Goal: Task Accomplishment & Management: Complete application form

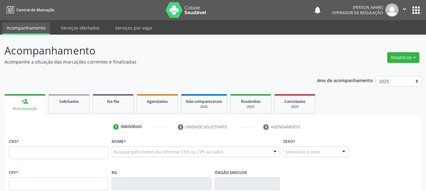
click at [62, 154] on input "text" at bounding box center [59, 153] width 100 height 13
type input "704 5053 5438 3113"
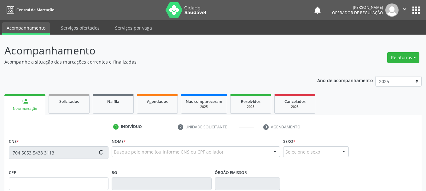
type input "[DATE]"
type input "S/N"
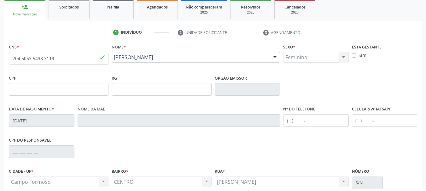
scroll to position [126, 0]
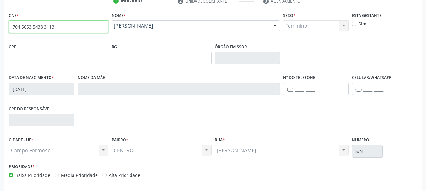
click at [76, 26] on input "704 5053 5438 3113" at bounding box center [59, 27] width 100 height 13
type input "7"
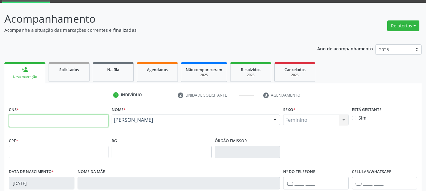
scroll to position [32, 0]
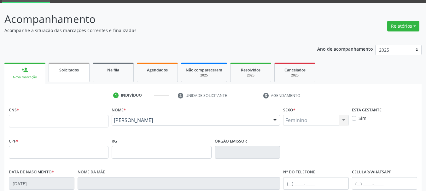
click at [80, 73] on div "Solicitados" at bounding box center [69, 70] width 32 height 7
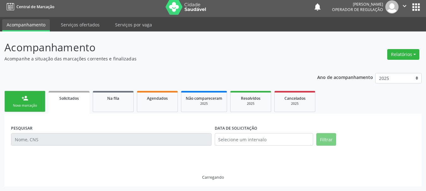
scroll to position [3, 0]
click at [40, 103] on link "person_add Nova marcação" at bounding box center [24, 101] width 41 height 21
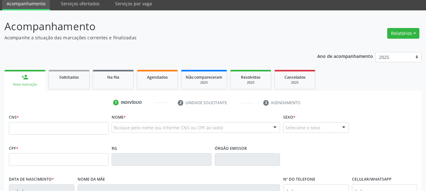
scroll to position [35, 0]
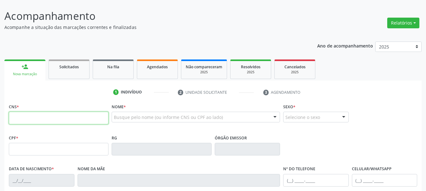
click at [30, 117] on input "text" at bounding box center [59, 118] width 100 height 13
type input "706 0028 5625 7945"
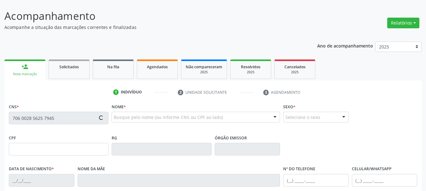
type input "[DATE]"
type input "[PHONE_NUMBER]"
type input "SN"
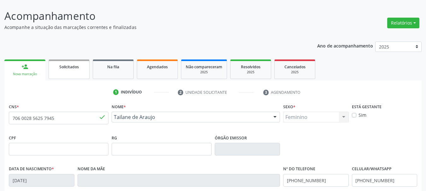
click at [65, 74] on link "Solicitados" at bounding box center [69, 70] width 41 height 20
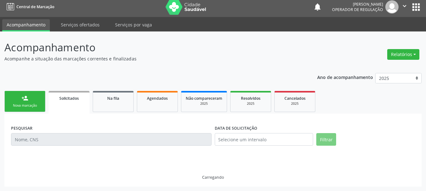
click at [36, 102] on link "person_add Nova marcação" at bounding box center [24, 101] width 41 height 21
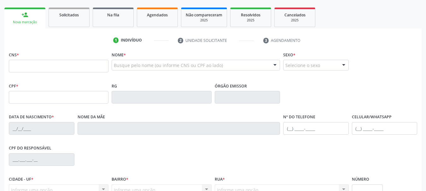
scroll to position [98, 0]
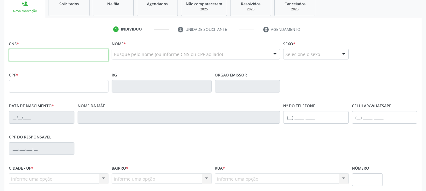
click at [27, 52] on input "text" at bounding box center [59, 55] width 100 height 13
type input "700 0068 6854 3705"
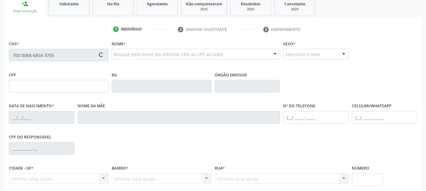
type input "572543980"
type input "[DATE]"
type input "[PHONE_NUMBER]"
type input "481.889.528-85"
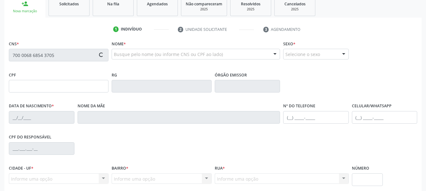
type input "SN"
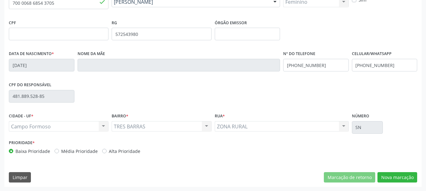
scroll to position [150, 0]
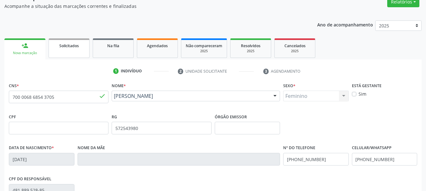
click at [73, 52] on link "Solicitados" at bounding box center [69, 48] width 41 height 20
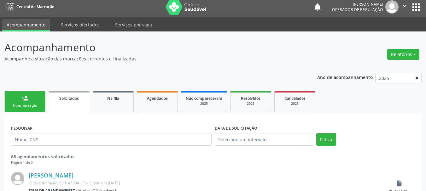
scroll to position [56, 0]
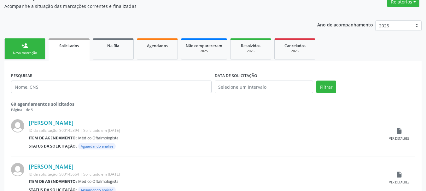
click at [39, 52] on div "Nova marcação" at bounding box center [25, 53] width 32 height 5
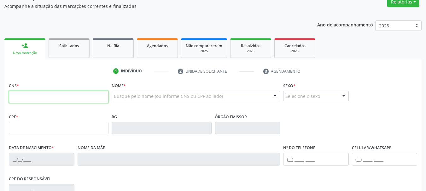
click at [19, 96] on input "text" at bounding box center [59, 97] width 100 height 13
type input "703 4012 0191 0817"
type input "0503362581"
type input "[DATE]"
type input "[PHONE_NUMBER]"
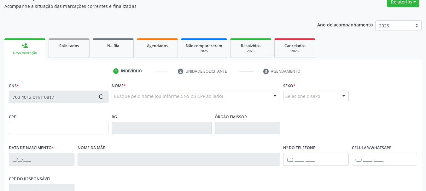
type input "[PHONE_NUMBER]"
type input "SN"
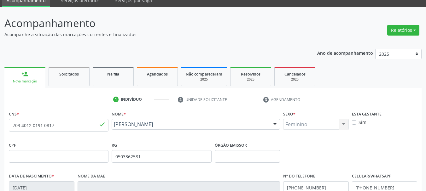
scroll to position [24, 0]
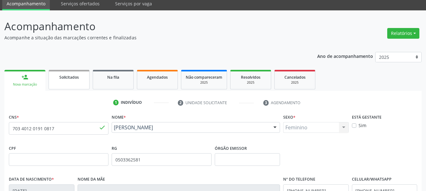
click at [76, 84] on link "Solicitados" at bounding box center [69, 80] width 41 height 20
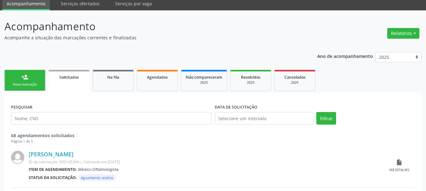
click at [39, 105] on div "PESQUISAR" at bounding box center [111, 116] width 204 height 27
click at [37, 82] on link "person_add Nova marcação" at bounding box center [24, 80] width 41 height 21
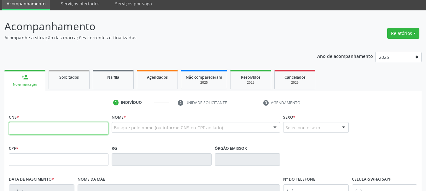
click at [25, 130] on input "text" at bounding box center [59, 128] width 100 height 13
type input "700 5015 3321 7653"
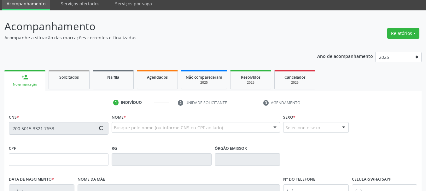
type input "[DATE]"
type input "[PHONE_NUMBER]"
type input "S/N"
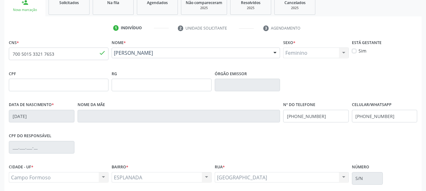
scroll to position [87, 0]
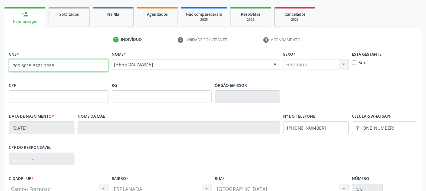
click at [83, 67] on input "700 5015 3321 7653" at bounding box center [59, 65] width 100 height 13
type input "7"
type input "702 4070 9721 9529"
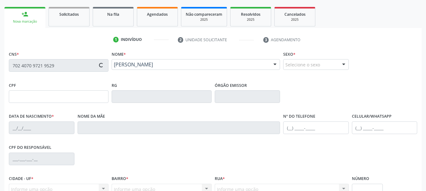
type input "287298701"
type input "[DATE]"
type input "[PHONE_NUMBER]"
type input "242.274.395-15"
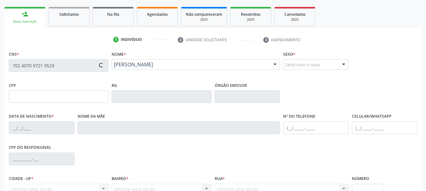
type input "SN"
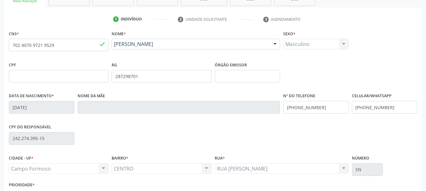
scroll to position [119, 0]
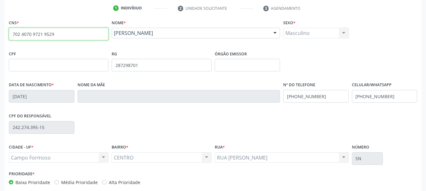
click at [58, 32] on input "702 4070 9721 9529" at bounding box center [59, 34] width 100 height 13
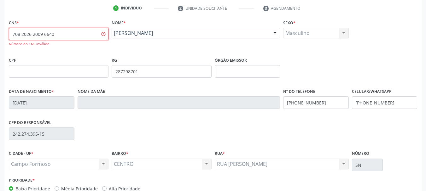
type input "708 2026 2009 6640"
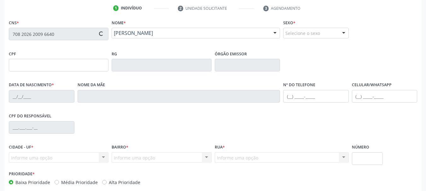
type input "0767767780"
type input "[DATE]"
type input "[PHONE_NUMBER]"
type input "664.785.965-91"
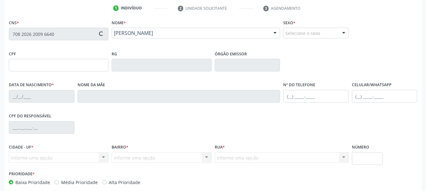
type input "S/N"
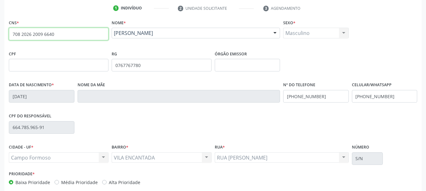
click at [61, 34] on input "708 2026 2009 6640" at bounding box center [59, 34] width 100 height 13
type input "706 9081 0115 2534"
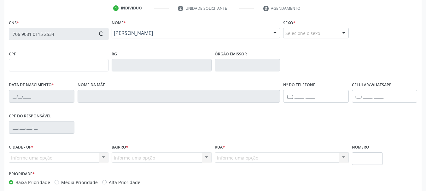
type input "[DATE]"
type input "[PHONE_NUMBER]"
type input "179.765.535-34"
type input "S/N"
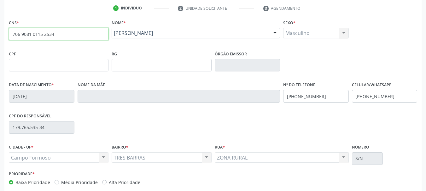
click at [85, 36] on input "706 9081 0115 2534" at bounding box center [59, 34] width 100 height 13
type input "7"
type input "706 9091 7562 4538"
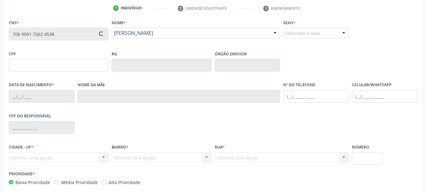
type input "0947566945"
type input "[DATE]"
type input "[PHONE_NUMBER]"
type input "000.380.275-26"
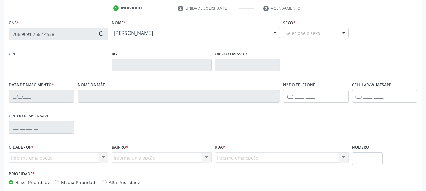
type input "S/N"
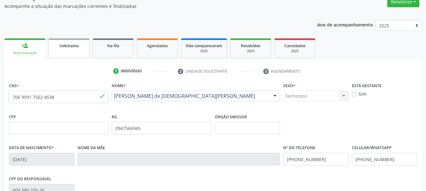
click at [69, 52] on link "Solicitados" at bounding box center [69, 48] width 41 height 20
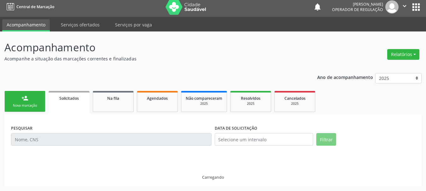
scroll to position [3, 0]
click at [38, 107] on div "Nova marcação" at bounding box center [25, 105] width 32 height 5
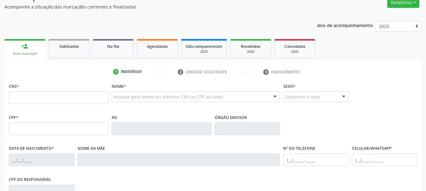
scroll to position [66, 0]
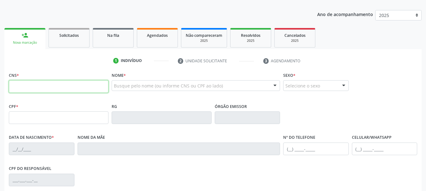
click at [18, 89] on input "text" at bounding box center [59, 86] width 100 height 13
type input "701 1020 7258 7710"
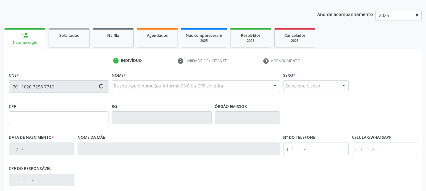
type input "1366736435"
type input "[DATE]"
type input "019.698.655-98"
type input "S/N"
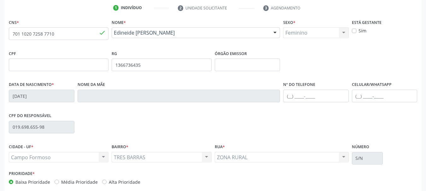
scroll to position [24, 0]
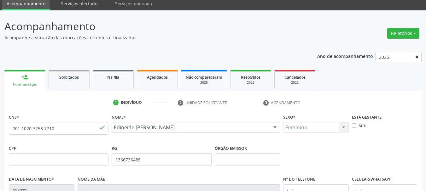
click at [73, 82] on link "Solicitados" at bounding box center [69, 80] width 41 height 20
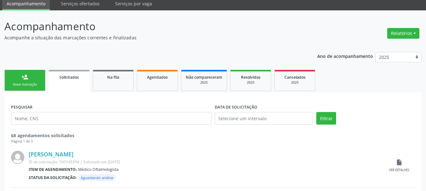
click at [36, 83] on div "Nova marcação" at bounding box center [25, 84] width 32 height 5
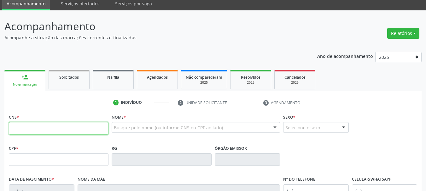
click at [41, 131] on input "text" at bounding box center [59, 128] width 100 height 13
type input "700 5007 8578 6651"
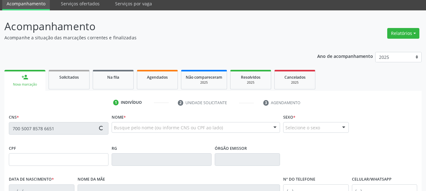
type input "[DATE]"
type input "[PHONE_NUMBER]"
type input "S/N"
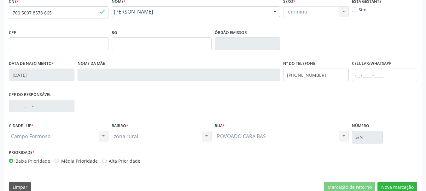
scroll to position [150, 0]
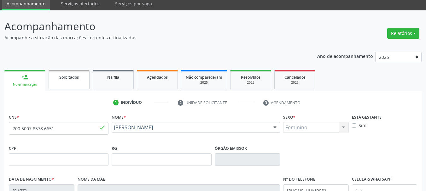
click at [73, 83] on link "Solicitados" at bounding box center [69, 80] width 41 height 20
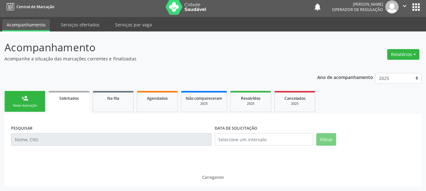
click at [36, 105] on div "Nova marcação" at bounding box center [25, 105] width 32 height 5
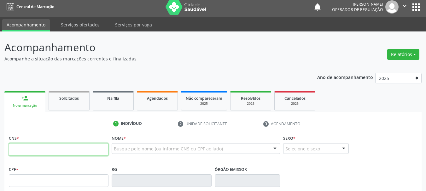
click at [41, 149] on input "text" at bounding box center [59, 150] width 100 height 13
type input "708 6010 4266 2988"
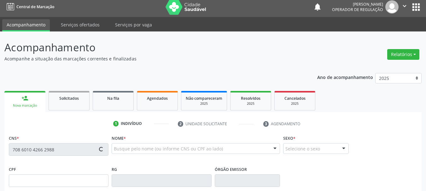
type input "[DATE]"
type input "[PHONE_NUMBER]"
type input "SN"
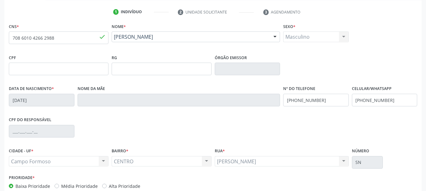
scroll to position [129, 0]
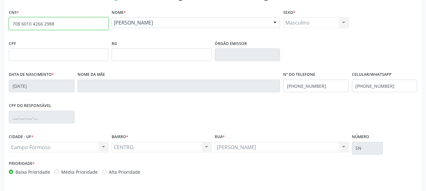
click at [71, 22] on input "708 6010 4266 2988" at bounding box center [59, 23] width 100 height 13
type input "7"
type input "700 0005 2058 8708"
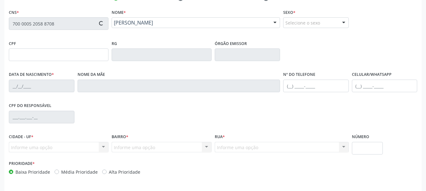
type input "[DATE]"
type input "[PHONE_NUMBER]"
type input "SN"
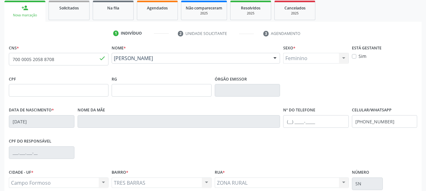
scroll to position [35, 0]
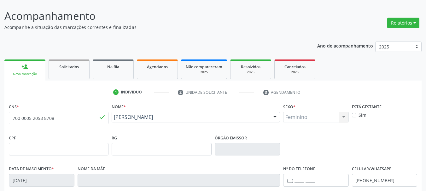
click at [75, 79] on ul "person_add Nova marcação Solicitados Na fila Agendados Não compareceram 2025 Re…" at bounding box center [212, 69] width 417 height 23
click at [72, 73] on link "Solicitados" at bounding box center [69, 70] width 41 height 20
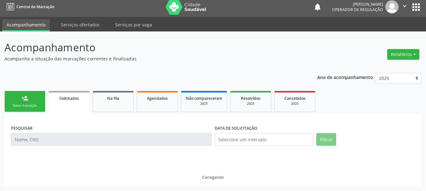
drag, startPoint x: 36, startPoint y: 102, endPoint x: 34, endPoint y: 94, distance: 8.1
click at [36, 102] on link "person_add Nova marcação" at bounding box center [24, 101] width 41 height 21
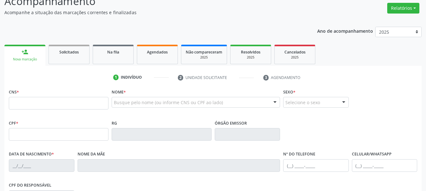
scroll to position [66, 0]
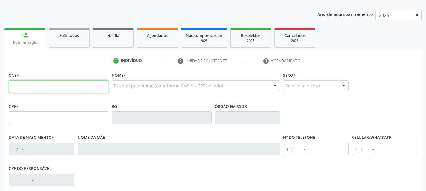
click at [32, 89] on input "text" at bounding box center [59, 86] width 100 height 13
type input "700 0050 8788 6803"
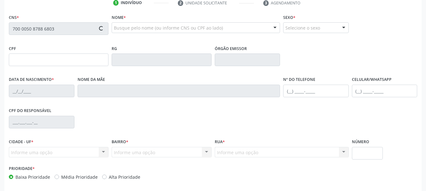
scroll to position [129, 0]
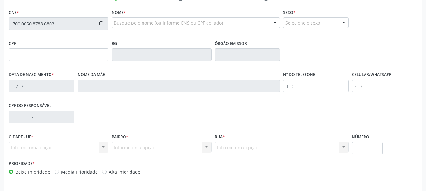
type input "1315391163"
type input "[DATE]"
type input "[PHONE_NUMBER]"
type input "S/N"
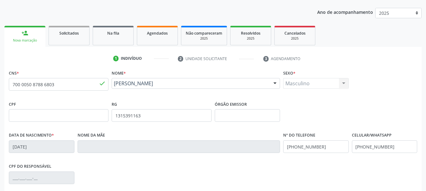
scroll to position [66, 0]
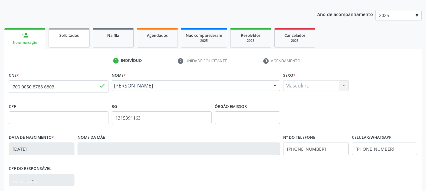
click at [62, 39] on link "Solicitados" at bounding box center [69, 38] width 41 height 20
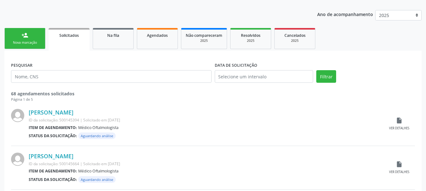
click at [36, 42] on div "Nova marcação" at bounding box center [25, 42] width 32 height 5
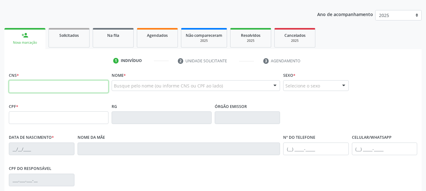
click at [37, 84] on input "text" at bounding box center [59, 86] width 100 height 13
type input "708 9097 4978 6116"
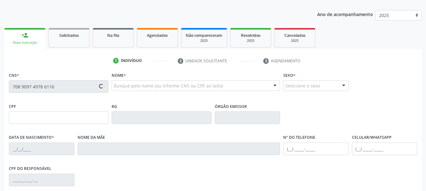
type input "0819897841"
type input "[DATE]"
type input "[PHONE_NUMBER]"
type input "997.493.785-04"
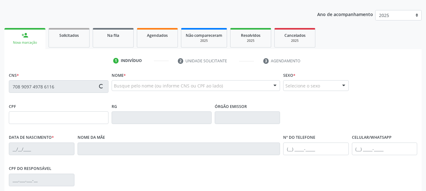
type input "S/N"
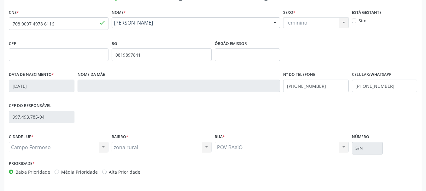
scroll to position [98, 0]
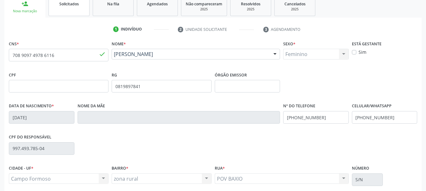
click at [71, 10] on link "Solicitados" at bounding box center [69, 7] width 41 height 20
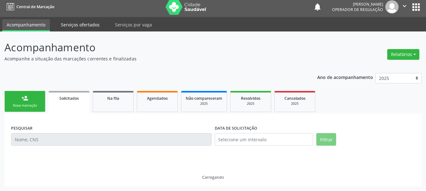
scroll to position [3, 0]
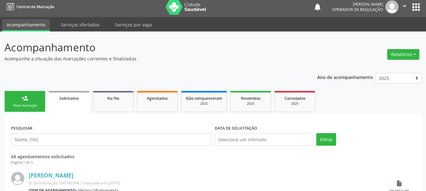
click at [42, 104] on link "person_add Nova marcação" at bounding box center [24, 101] width 41 height 21
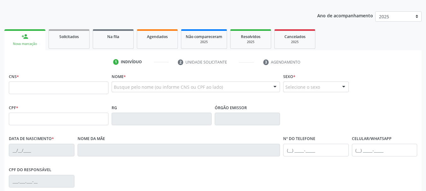
scroll to position [66, 0]
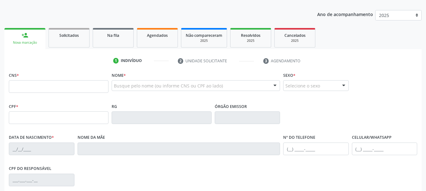
click at [35, 95] on fieldset "CNS *" at bounding box center [59, 84] width 100 height 27
click at [36, 89] on input "text" at bounding box center [59, 86] width 100 height 13
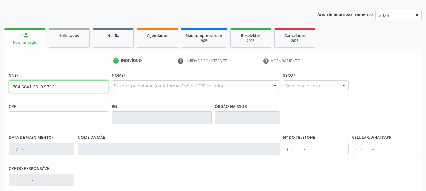
type input "704 6041 6510 5726"
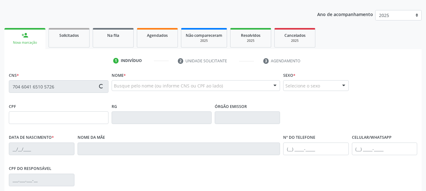
type input "0979437890"
type input "[DATE]"
type input "S/N"
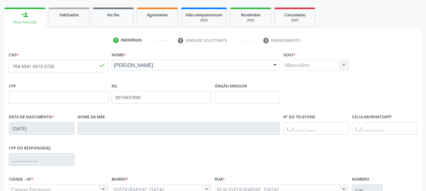
scroll to position [98, 0]
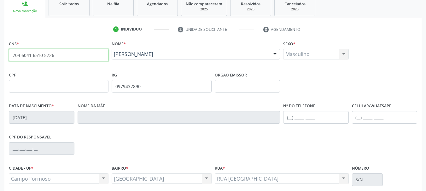
click at [79, 57] on input "704 6041 6510 5726" at bounding box center [59, 55] width 100 height 13
type input "700 5045 6195 5658"
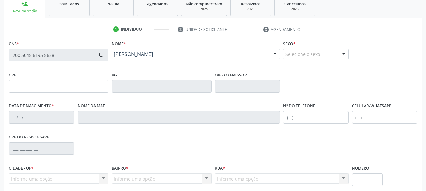
type input "746853505"
type input "[DATE]"
type input "885.136.615-20"
type input "S/N"
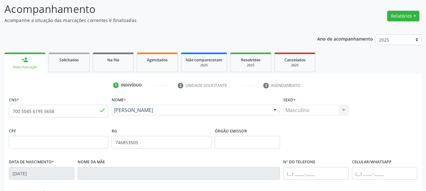
scroll to position [35, 0]
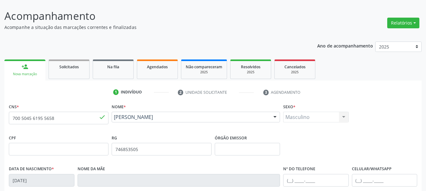
click at [69, 73] on link "Solicitados" at bounding box center [69, 70] width 41 height 20
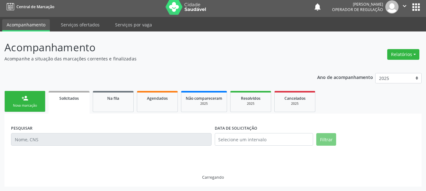
click at [33, 105] on div "Nova marcação" at bounding box center [25, 105] width 32 height 5
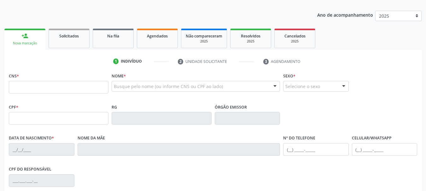
scroll to position [66, 0]
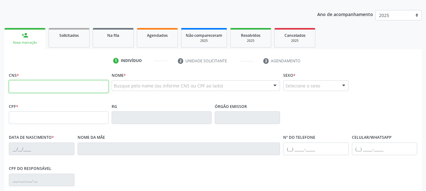
click at [26, 85] on input "text" at bounding box center [59, 86] width 100 height 13
type input "705 0072 9746 6153"
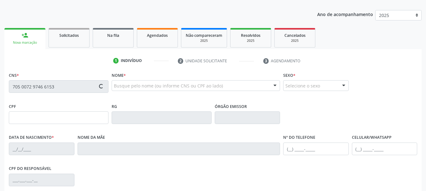
type input "057.488.198-05"
type input "149492030"
type input "[DATE]"
type input "[PHONE_NUMBER]"
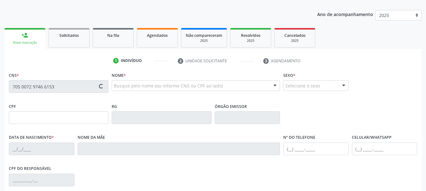
type input "057.488.198-05"
type input "S/N"
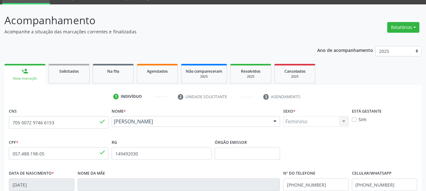
scroll to position [24, 0]
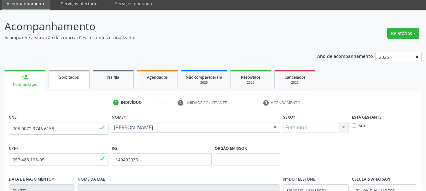
click at [54, 84] on link "Solicitados" at bounding box center [69, 80] width 41 height 20
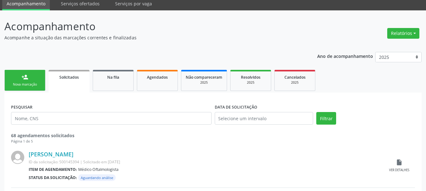
click at [38, 104] on div "PESQUISAR" at bounding box center [111, 116] width 204 height 27
click at [39, 85] on div "Nova marcação" at bounding box center [25, 84] width 32 height 5
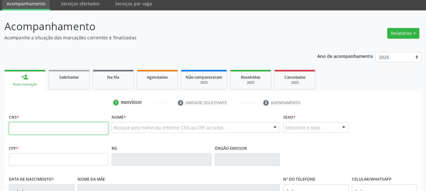
click at [19, 130] on input "text" at bounding box center [59, 128] width 100 height 13
type input "702 0083 6877 6482"
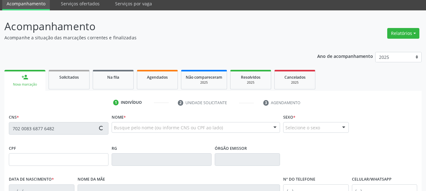
type input "929.476.545-87"
type input "0773250956"
type input "SP"
type input "[DATE]"
type input "[PHONE_NUMBER]"
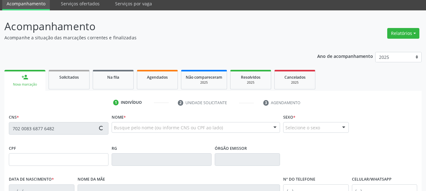
type input "[PHONE_NUMBER]"
type input "38"
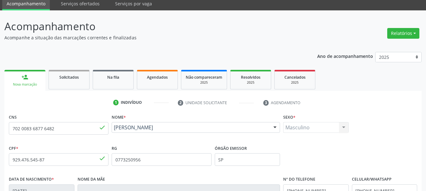
click at [62, 84] on link "Solicitados" at bounding box center [69, 80] width 41 height 20
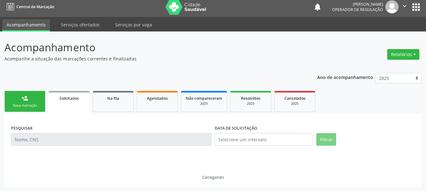
scroll to position [3, 0]
click at [40, 105] on div "Nova marcação" at bounding box center [25, 105] width 32 height 5
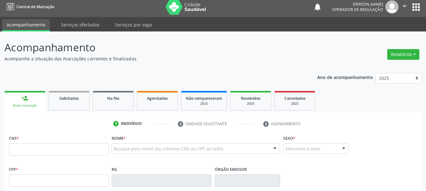
scroll to position [66, 0]
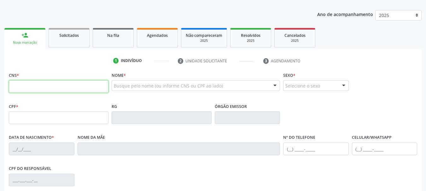
click at [30, 90] on input "text" at bounding box center [59, 86] width 100 height 13
type input "707 8006 7830 5816"
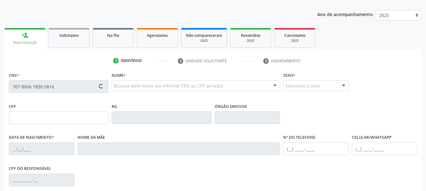
type input "2243338874"
type input "[DATE]"
type input "[PHONE_NUMBER]"
type input "382.900.651-91"
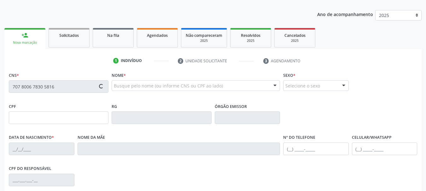
type input "S/N"
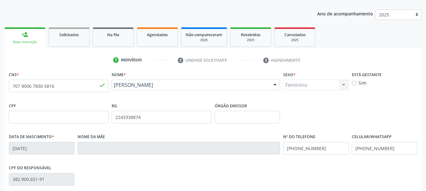
scroll to position [56, 0]
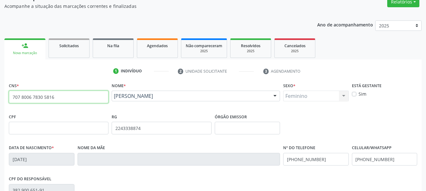
click at [62, 101] on input "707 8006 7830 5816" at bounding box center [59, 97] width 100 height 13
type input "7"
type input "700 5005 8290 2851"
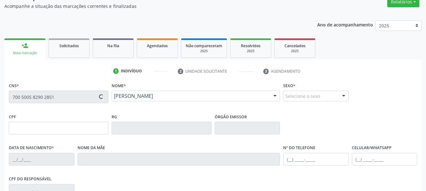
type input "0947537090"
type input "[DATE]"
type input "[PHONE_NUMBER]"
type input "020.542.715-43"
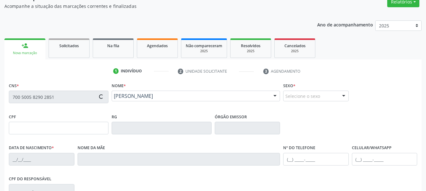
type input "S/N"
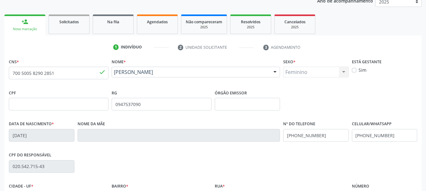
scroll to position [24, 0]
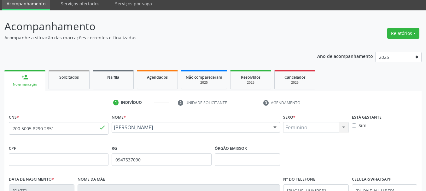
drag, startPoint x: 78, startPoint y: 79, endPoint x: 69, endPoint y: 84, distance: 10.9
click at [78, 79] on span "Solicitados" at bounding box center [69, 77] width 20 height 5
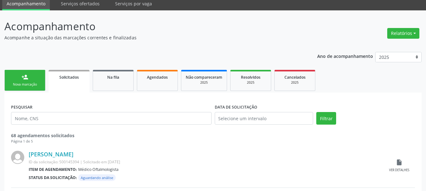
click at [41, 84] on link "person_add Nova marcação" at bounding box center [24, 80] width 41 height 21
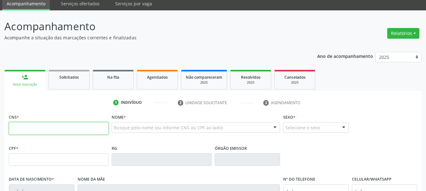
click at [37, 129] on input "text" at bounding box center [59, 128] width 100 height 13
type input "709 6006 0995 9576"
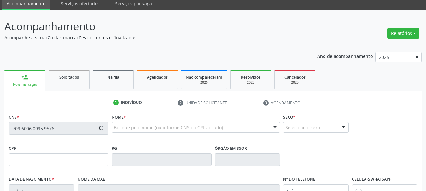
type input "6224679"
type input "[DATE]"
type input "[PERSON_NAME] do Santos"
type input "[PHONE_NUMBER]"
type input "058.847.031-71"
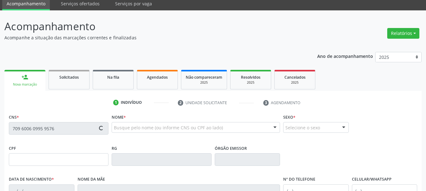
type input "S/N"
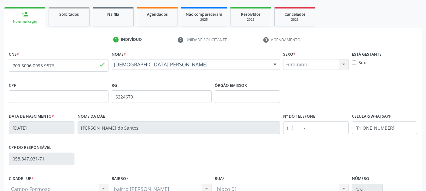
scroll to position [0, 0]
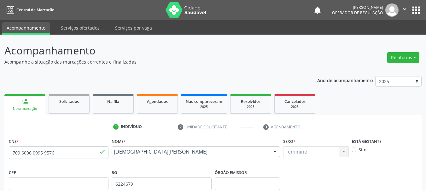
click at [40, 100] on link "person_add Nova marcação" at bounding box center [24, 104] width 41 height 21
click at [64, 106] on link "Solicitados" at bounding box center [69, 104] width 41 height 20
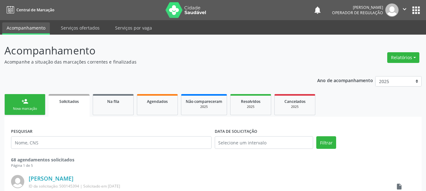
click at [37, 105] on link "person_add Nova marcação" at bounding box center [24, 104] width 41 height 21
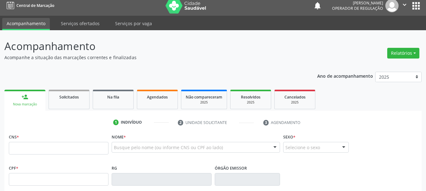
scroll to position [32, 0]
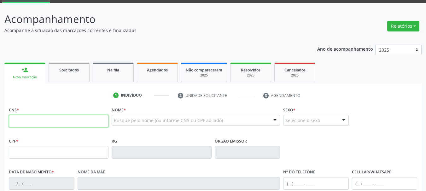
click at [35, 121] on input "text" at bounding box center [59, 121] width 100 height 13
type input "708 0088 4893 5923"
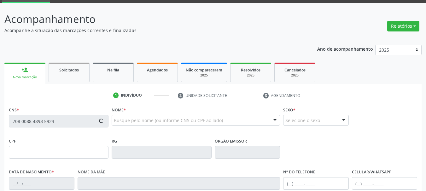
type input "1311015795"
type input "[DATE]"
type input "[PHONE_NUMBER]"
type input "037.406.995-66"
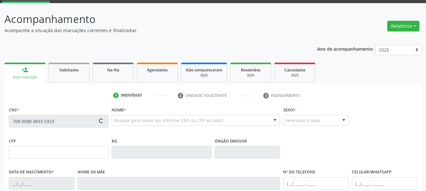
type input "SN"
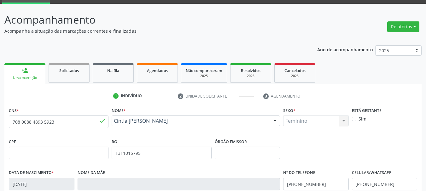
scroll to position [24, 0]
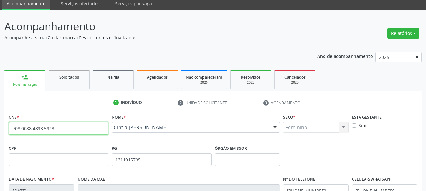
click at [63, 131] on input "708 0088 4893 5923" at bounding box center [59, 128] width 100 height 13
type input "707 8026 7138 1810"
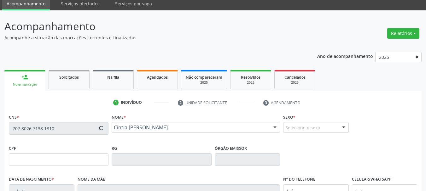
type input "[DATE]"
type input "[PHONE_NUMBER]"
type input "S/N"
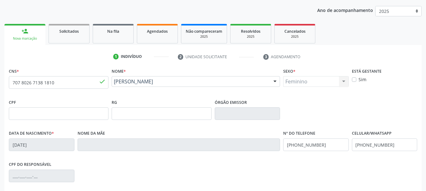
scroll to position [0, 0]
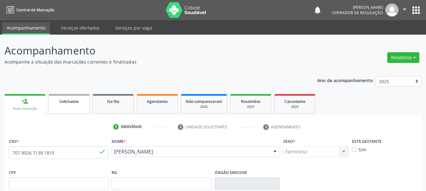
click at [71, 108] on link "Solicitados" at bounding box center [69, 104] width 41 height 20
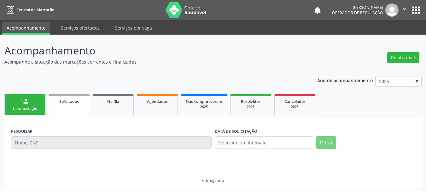
click at [37, 108] on div "Nova marcação" at bounding box center [25, 109] width 32 height 5
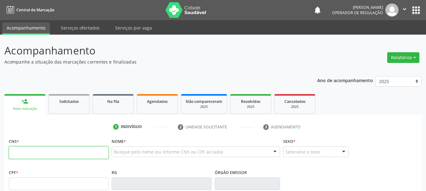
click at [34, 155] on input "text" at bounding box center [59, 153] width 100 height 13
type input "704 0003 6572 1562"
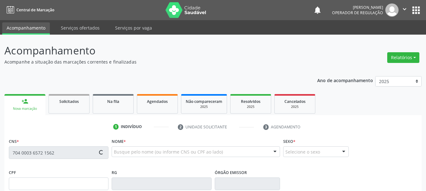
type input "1154311791"
type input "[DATE]"
type input "[PHONE_NUMBER]"
type input "132.240.797-54"
type input "534"
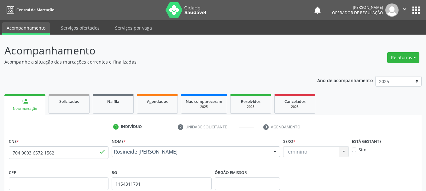
click at [403, 9] on icon "" at bounding box center [404, 9] width 7 height 7
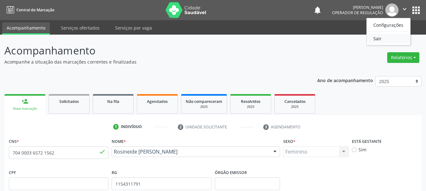
click at [379, 38] on link "Sair" at bounding box center [389, 38] width 44 height 9
